Goal: Information Seeking & Learning: Find specific fact

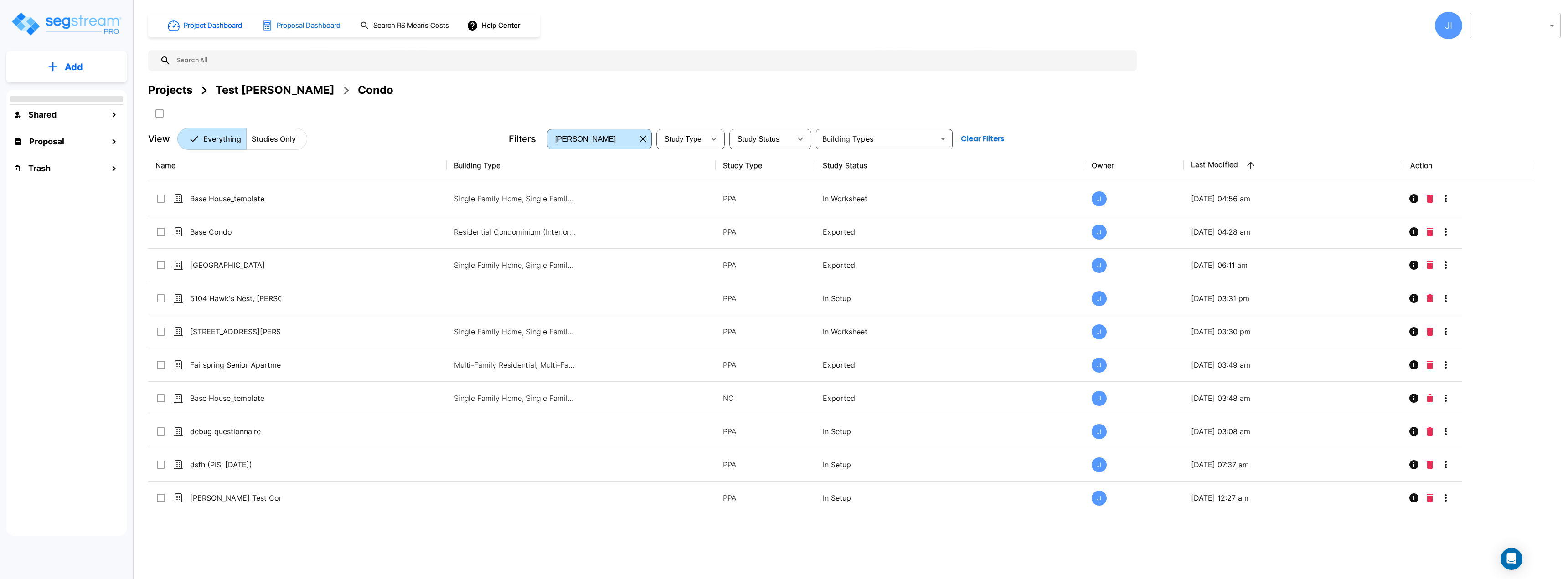
click at [313, 30] on h1 "Proposal Dashboard" at bounding box center [309, 26] width 64 height 10
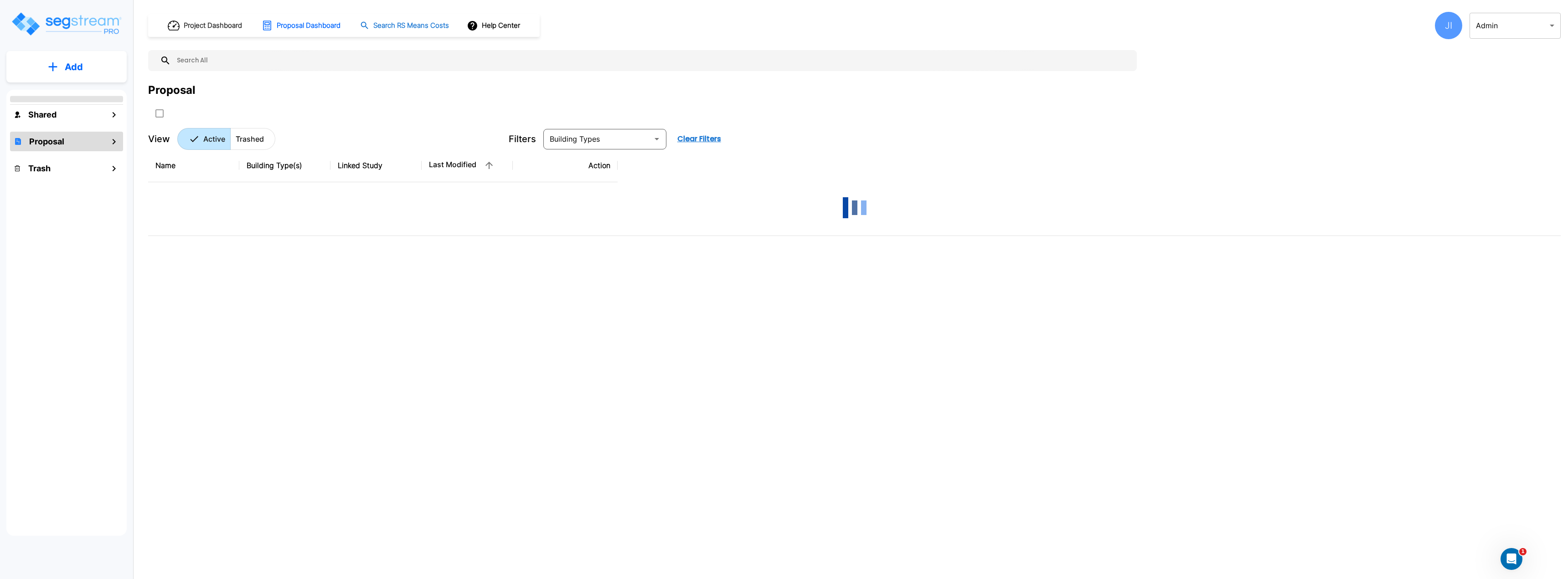
click at [404, 23] on h1 "Search RS Means Costs" at bounding box center [411, 26] width 75 height 10
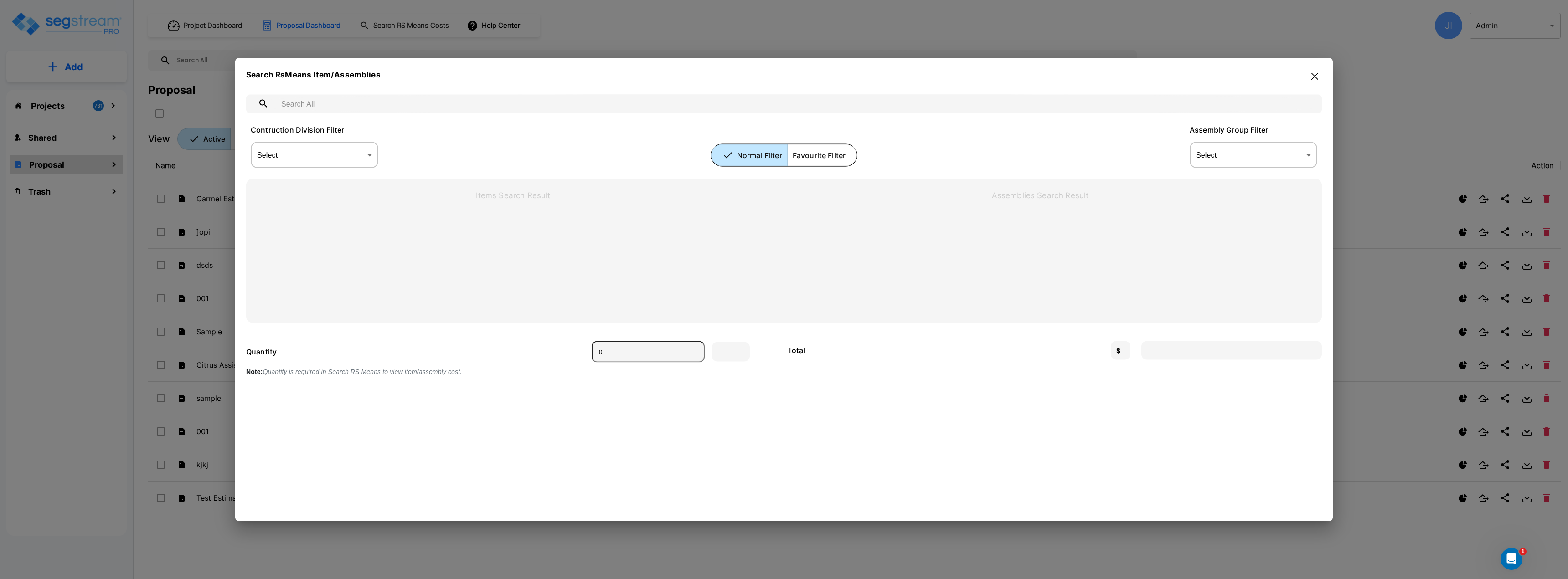
click at [323, 159] on body "× Your report is being generated. Be patient! × We're working on your Modificat…" at bounding box center [784, 290] width 1568 height 579
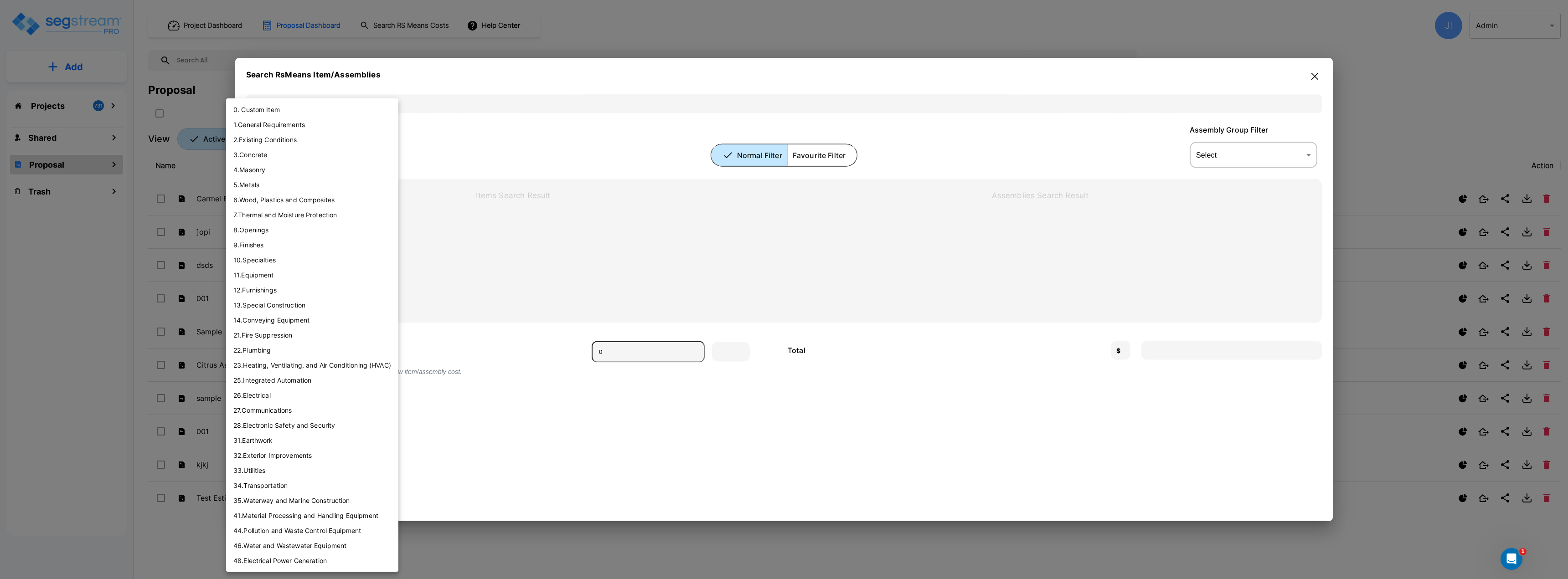
click at [285, 235] on li "8 . Openings" at bounding box center [312, 229] width 172 height 15
type input "[object Object]"
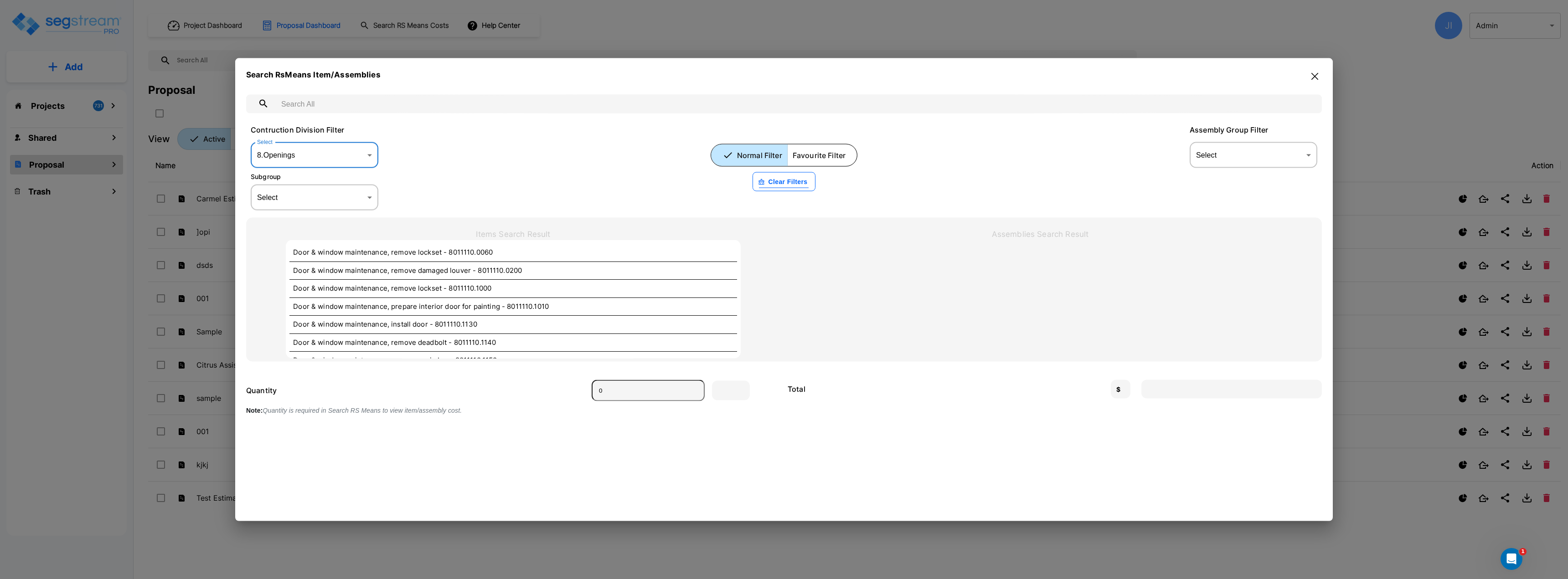
click at [298, 200] on body "× Your report is being generated. Be patient! × We're working on your Modificat…" at bounding box center [784, 290] width 1568 height 579
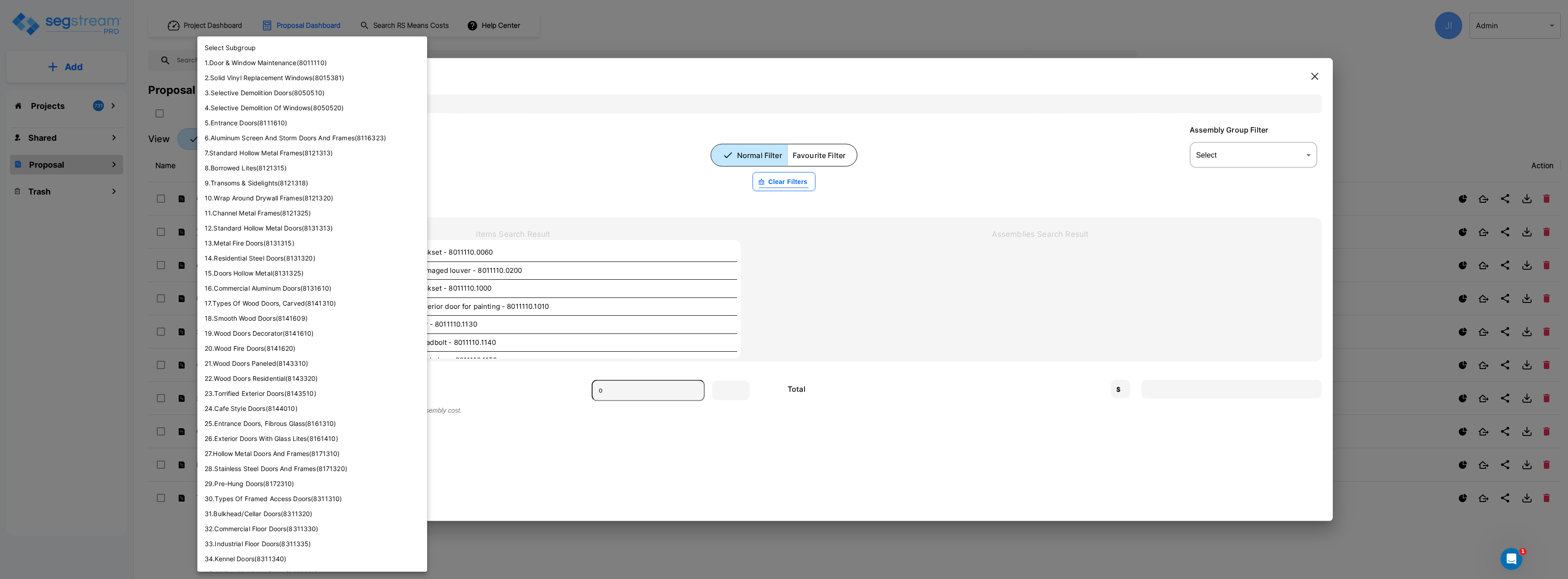
click at [308, 108] on li "4 . Selective Demolition Of Windows ( 8050520 )" at bounding box center [312, 108] width 229 height 15
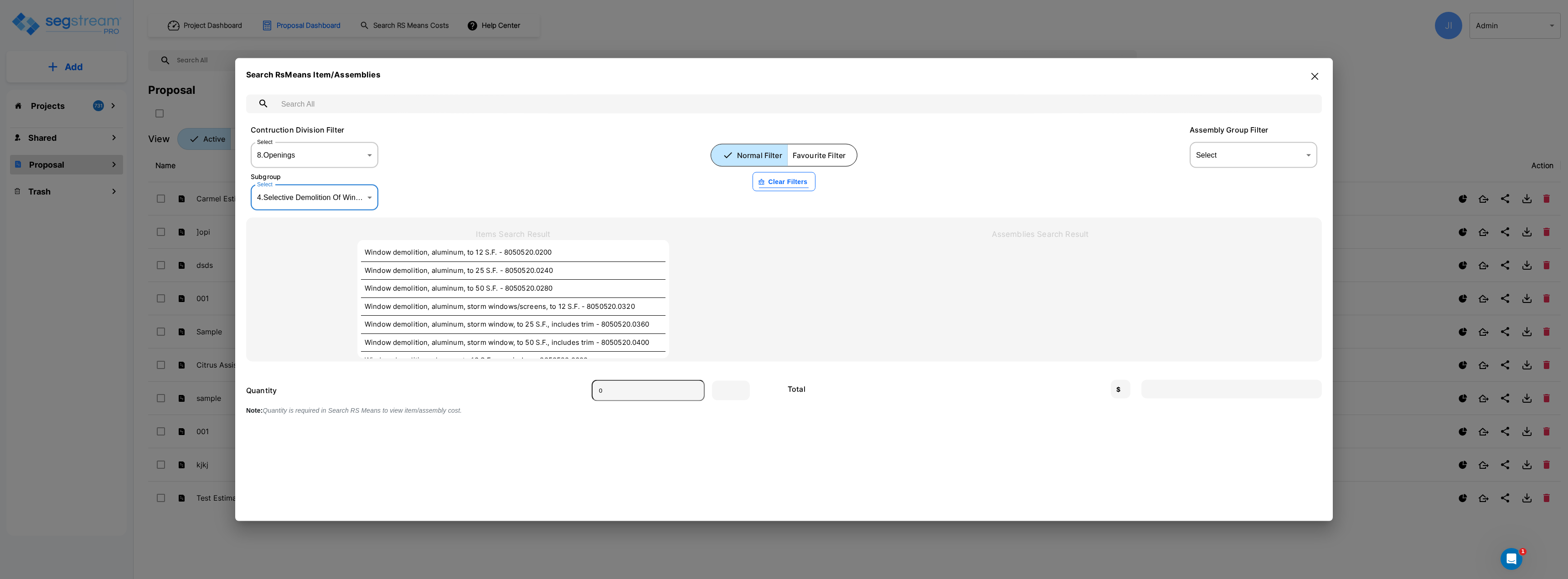
click at [360, 195] on body "× Your report is being generated. Be patient! × We're working on your Modificat…" at bounding box center [784, 290] width 1568 height 579
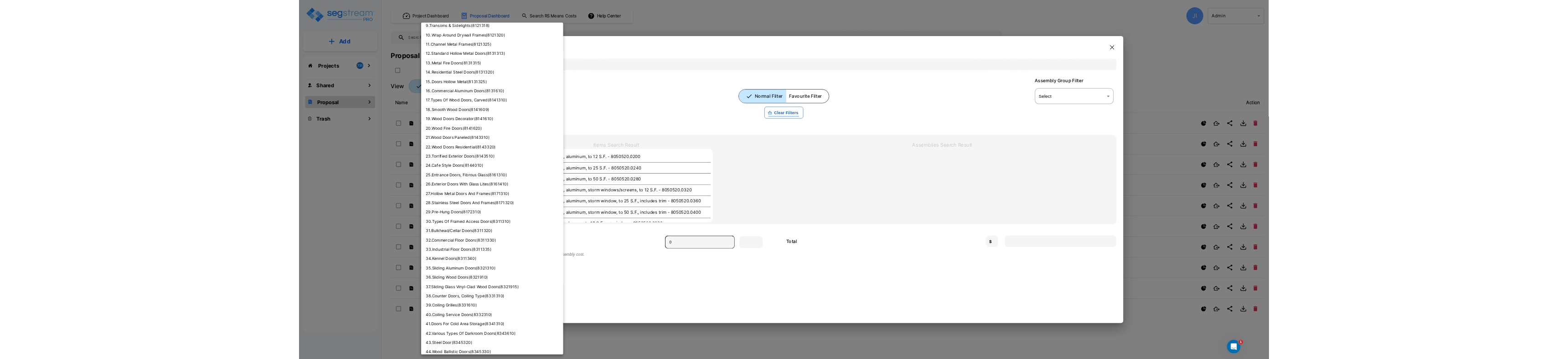
scroll to position [137, 0]
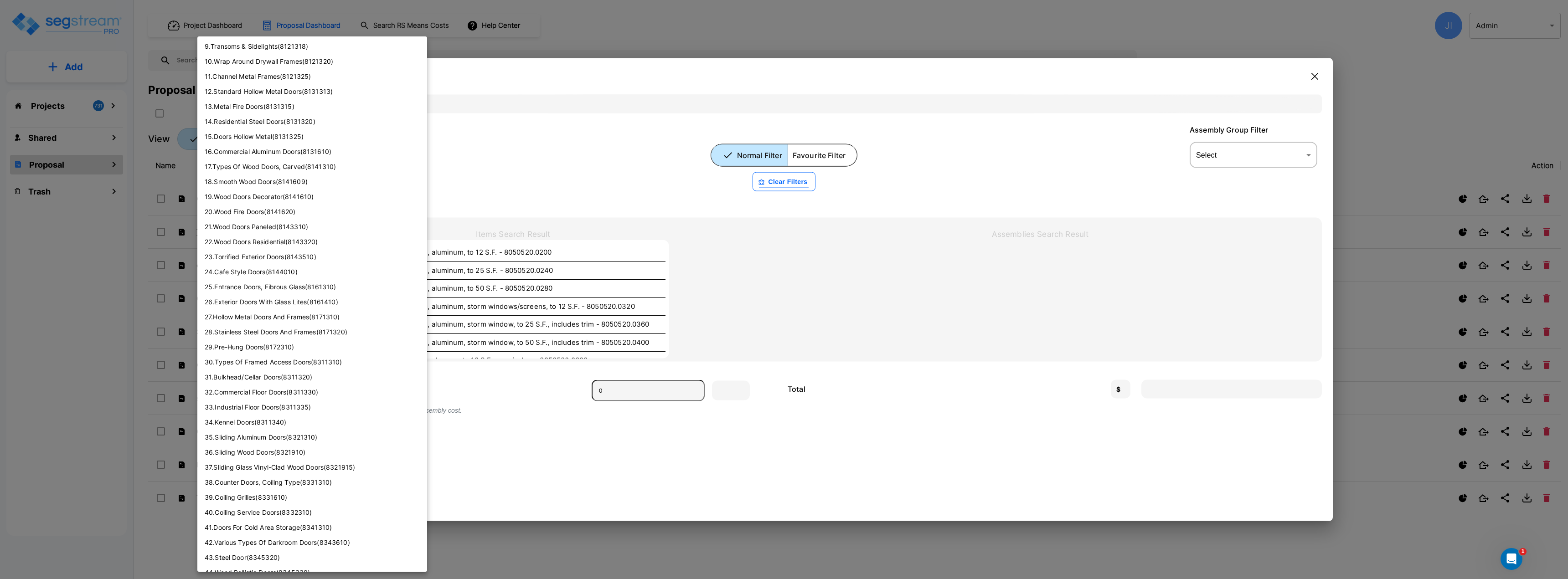
click at [283, 207] on li "20 . Wood Fire Doors ( 8141620 )" at bounding box center [312, 211] width 229 height 15
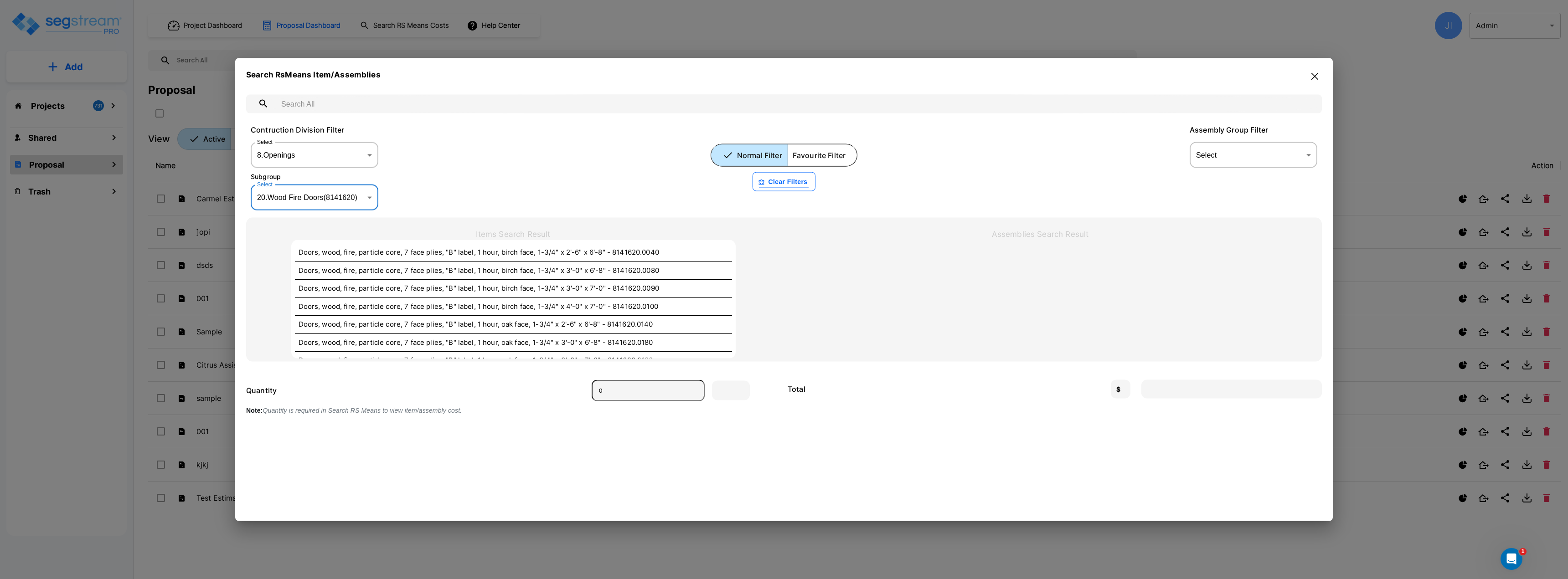
click at [328, 207] on body "× Your report is being generated. Be patient! × We're working on your Modificat…" at bounding box center [784, 290] width 1568 height 579
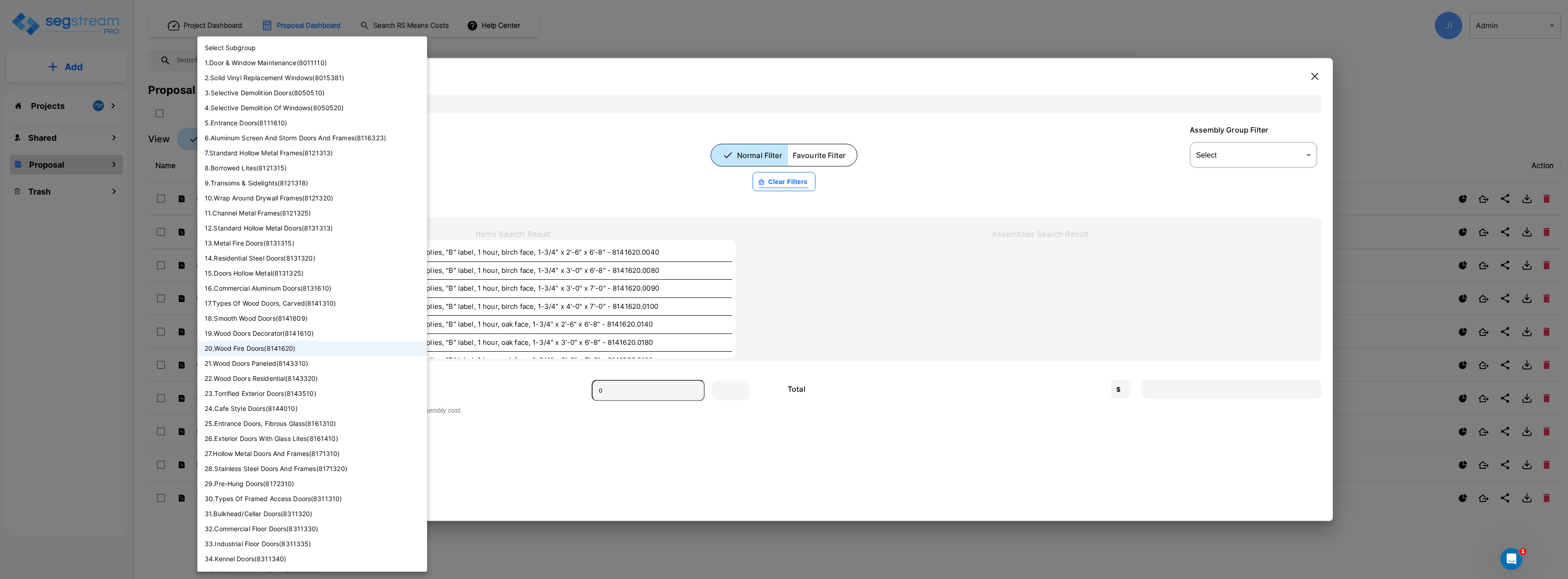
click at [302, 126] on li "5 . Entrance Doors ( 8111610 )" at bounding box center [312, 122] width 229 height 15
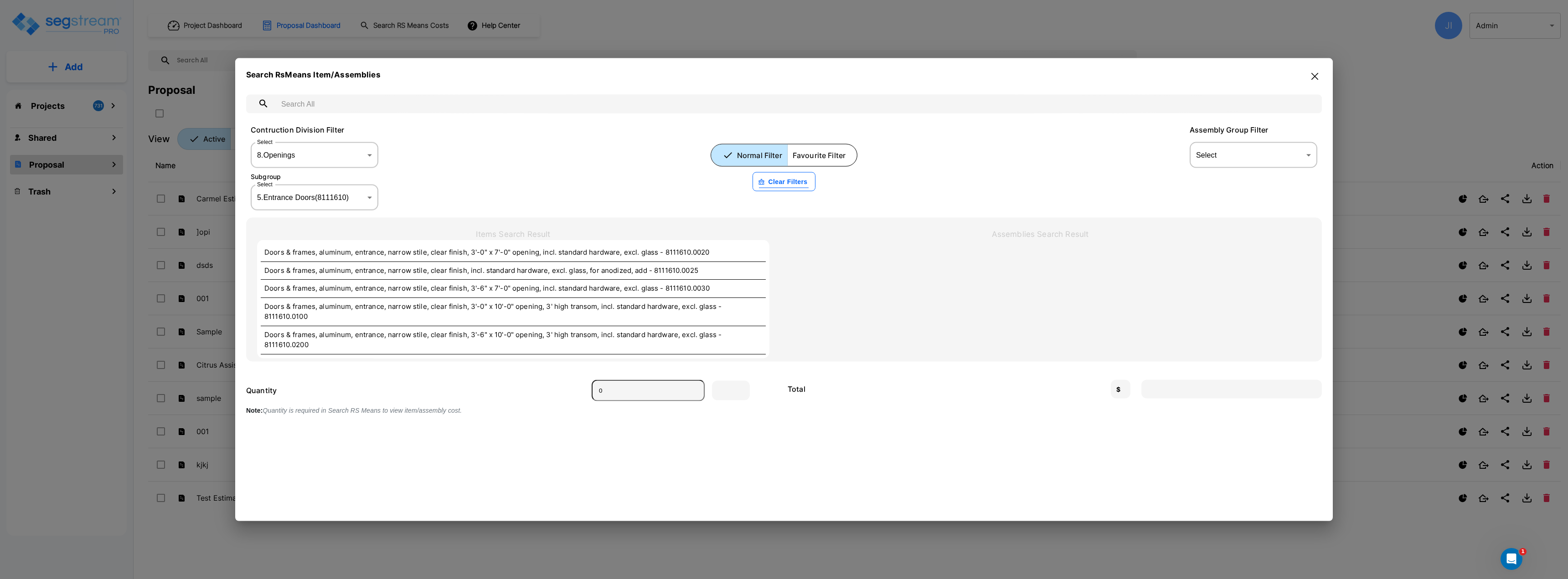
drag, startPoint x: 896, startPoint y: 431, endPoint x: 945, endPoint y: 426, distance: 49.3
click at [945, 426] on div "​ Contruction Division Filter Select 8 . Openings [object Object] Select Normal…" at bounding box center [783, 286] width 1076 height 405
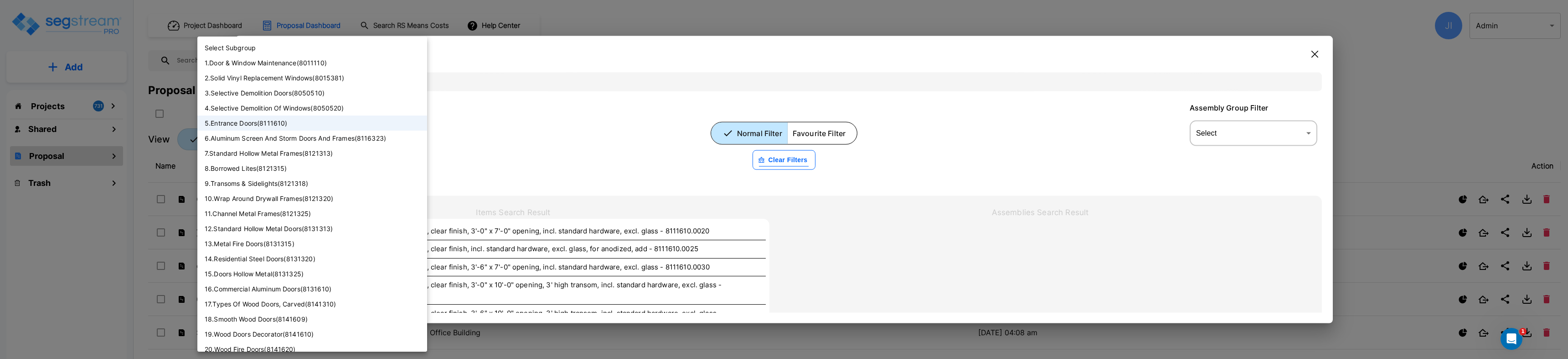
click at [350, 177] on body "× Your report is being generated. Be patient! × We're working on your Modificat…" at bounding box center [784, 179] width 1568 height 359
click at [316, 79] on li "2 . Solid Vinyl Replacement Windows ( 8015381 )" at bounding box center [312, 77] width 229 height 15
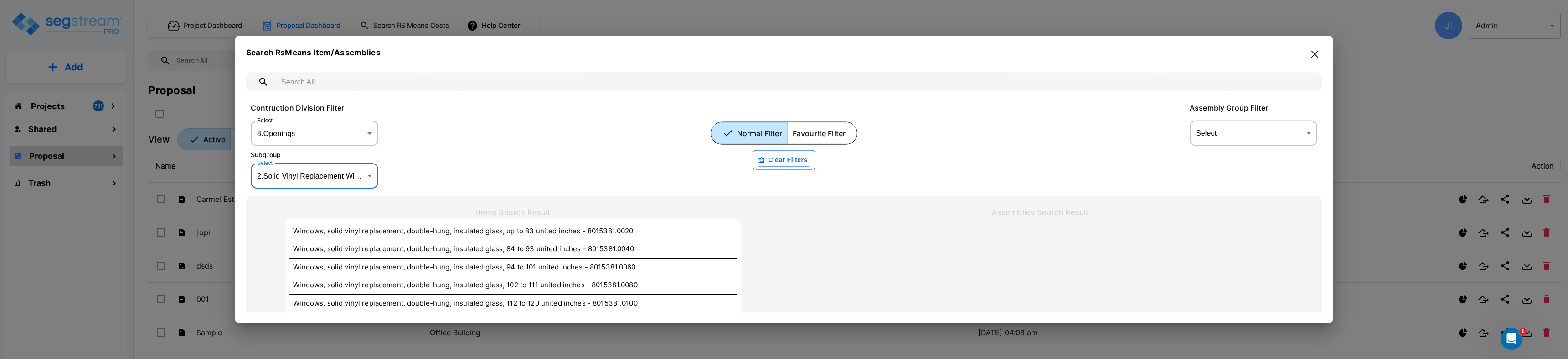
click at [362, 171] on body "× Your report is being generated. Be patient! × We're working on your Modificat…" at bounding box center [784, 179] width 1568 height 359
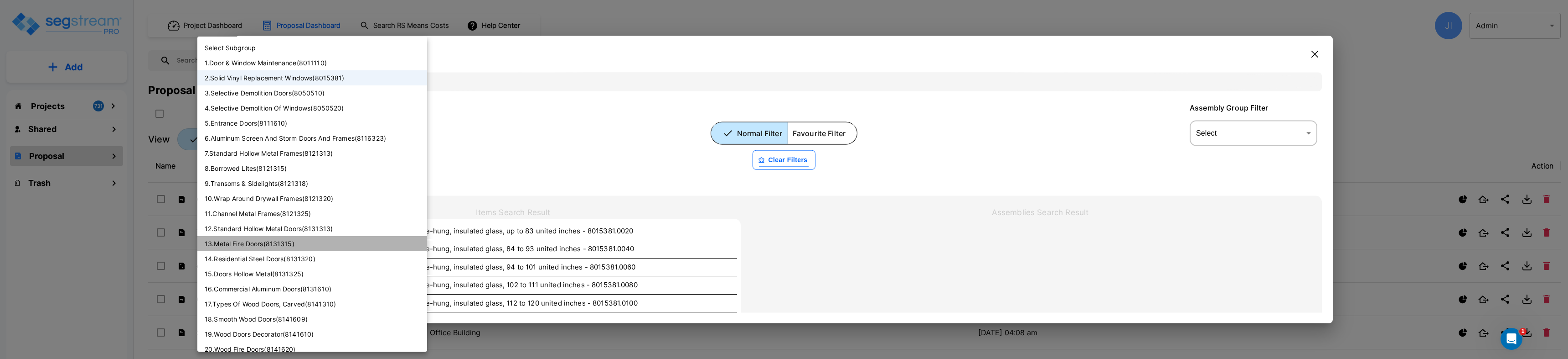
click at [305, 243] on li "13 . Metal Fire Doors ( 8131315 )" at bounding box center [312, 243] width 229 height 15
type input "8131315"
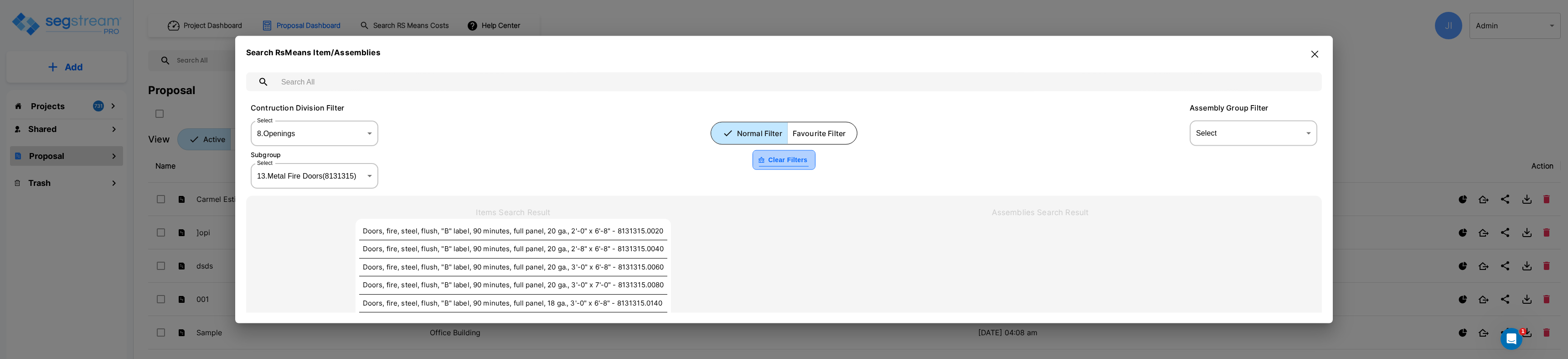
click at [767, 162] on button "Clear Filters" at bounding box center [783, 160] width 63 height 20
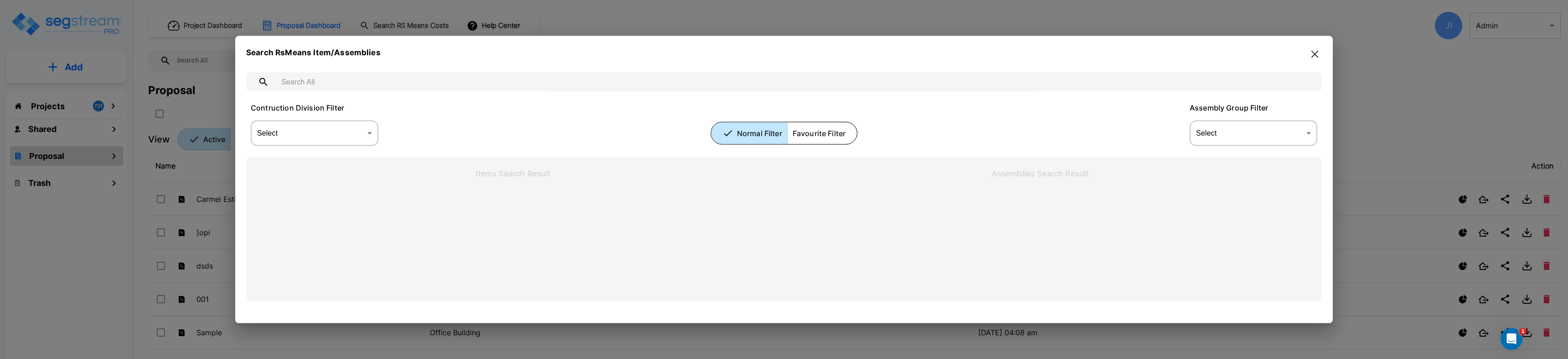
click at [360, 136] on body "× Your report is being generated. Be patient! × We're working on your Modificat…" at bounding box center [784, 179] width 1568 height 359
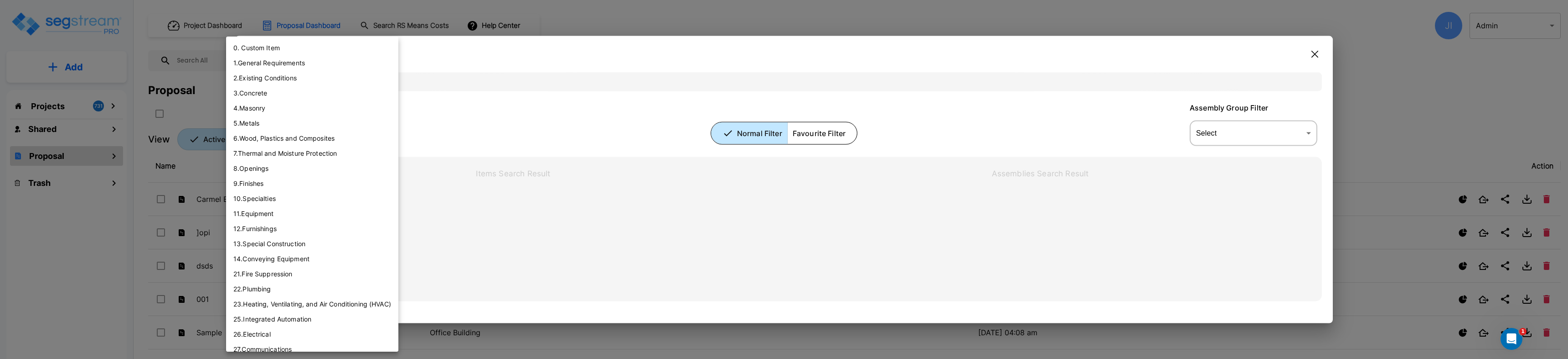
click at [293, 279] on li "21 . Fire Suppression" at bounding box center [312, 274] width 172 height 15
type input "[object Object]"
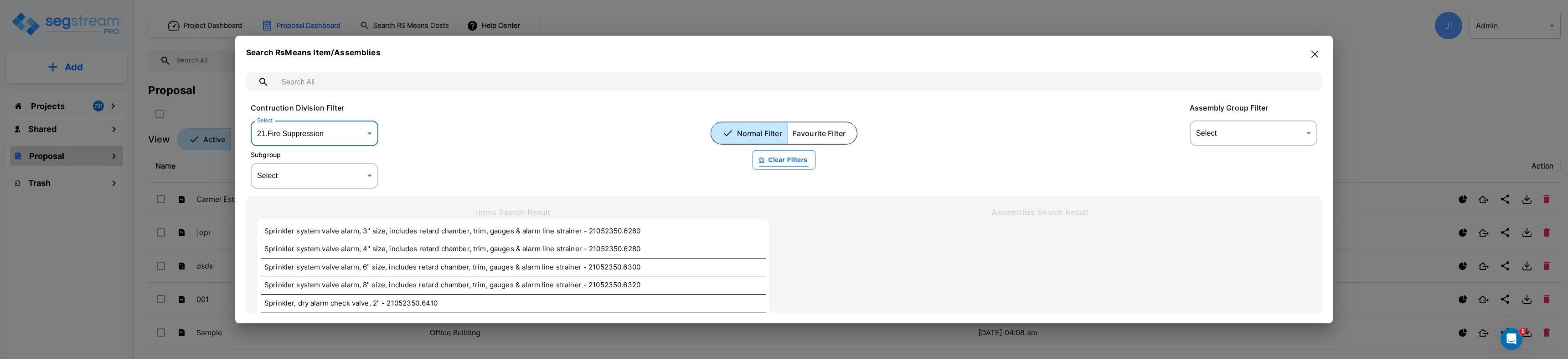
click at [348, 174] on body "× Your report is being generated. Be patient! × We're working on your Modificat…" at bounding box center [784, 179] width 1568 height 359
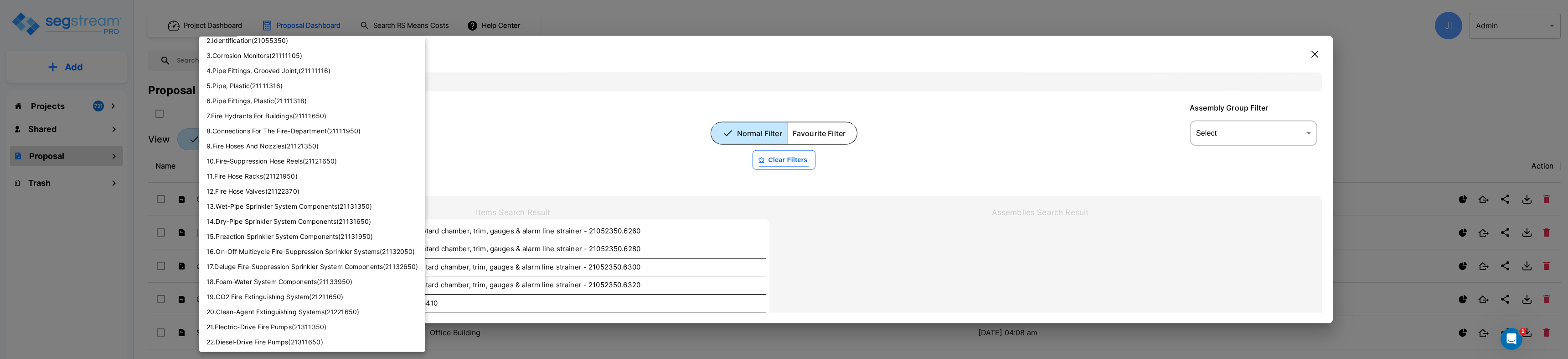
scroll to position [39, 0]
click at [298, 141] on li "9 . Fire Hoses And Nozzles ( 21121350 )" at bounding box center [312, 144] width 226 height 15
type input "21121350"
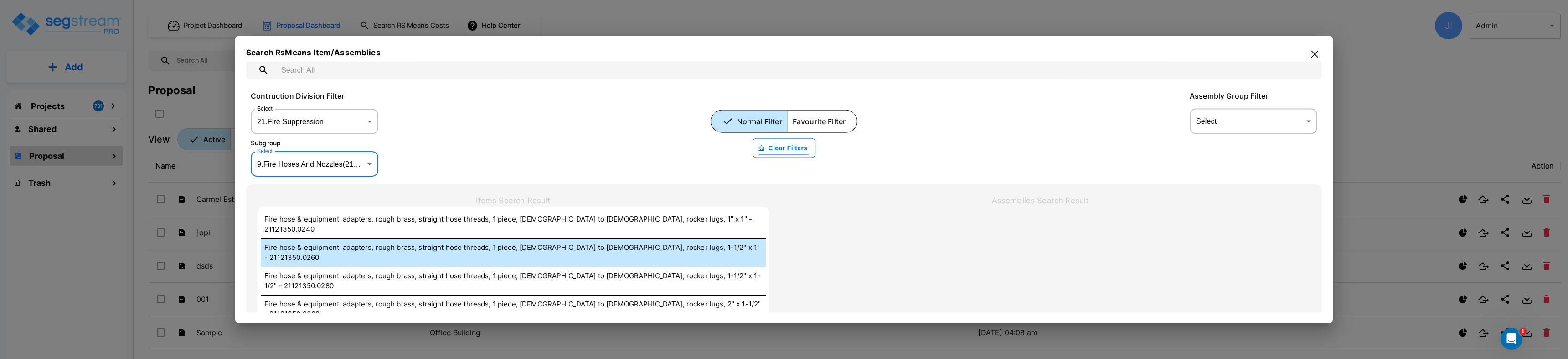
scroll to position [0, 0]
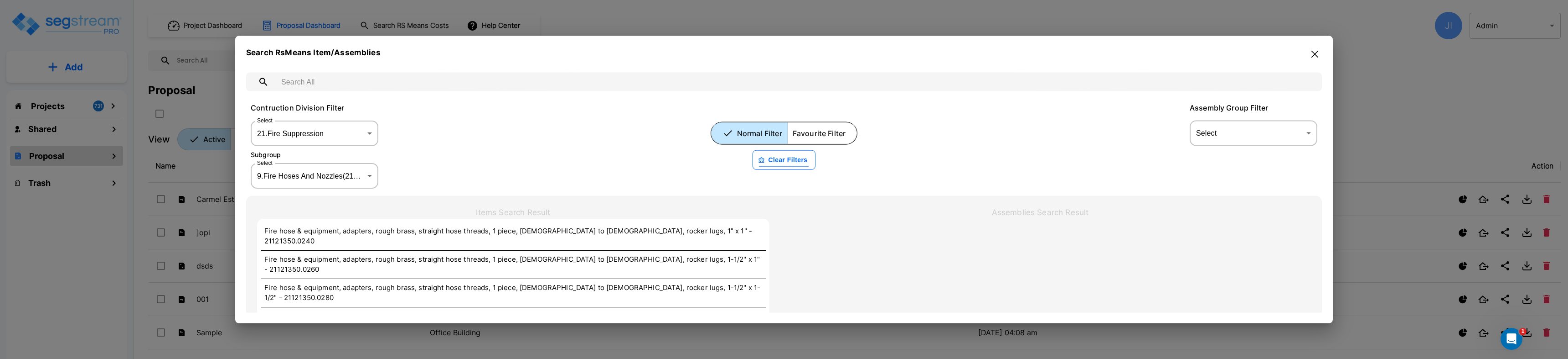
click at [1304, 48] on div "Search RsMeans Item/Assemblies" at bounding box center [783, 54] width 1076 height 15
click at [1311, 49] on button "button" at bounding box center [1314, 54] width 14 height 15
